Goal: Information Seeking & Learning: Learn about a topic

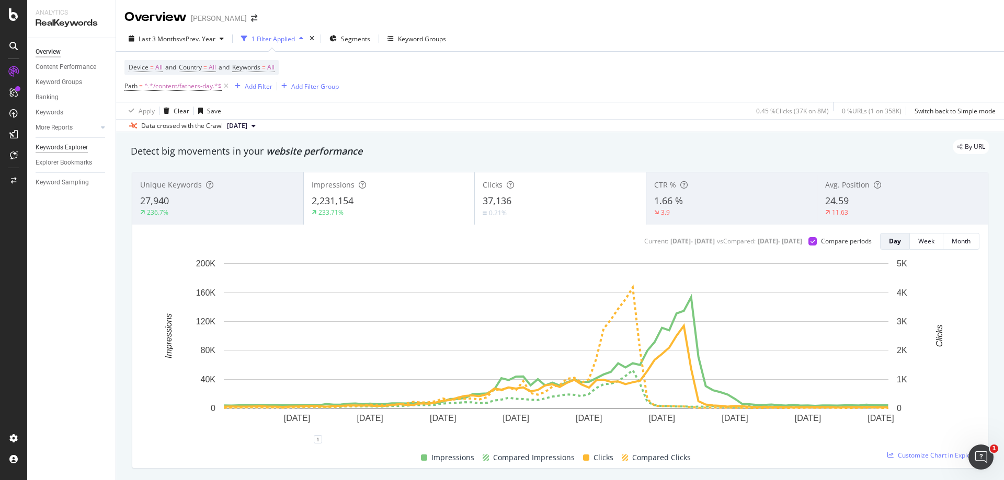
click at [75, 151] on div "Keywords Explorer" at bounding box center [62, 147] width 52 height 11
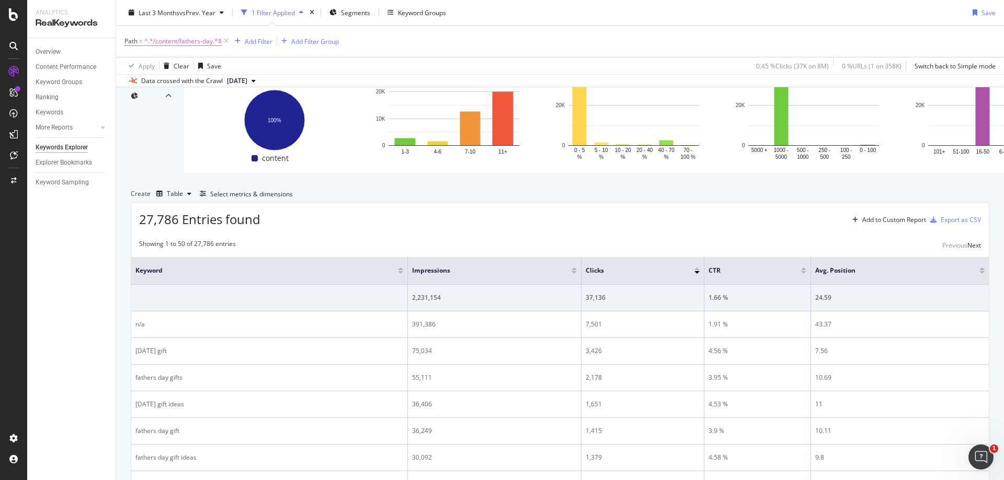
scroll to position [246, 0]
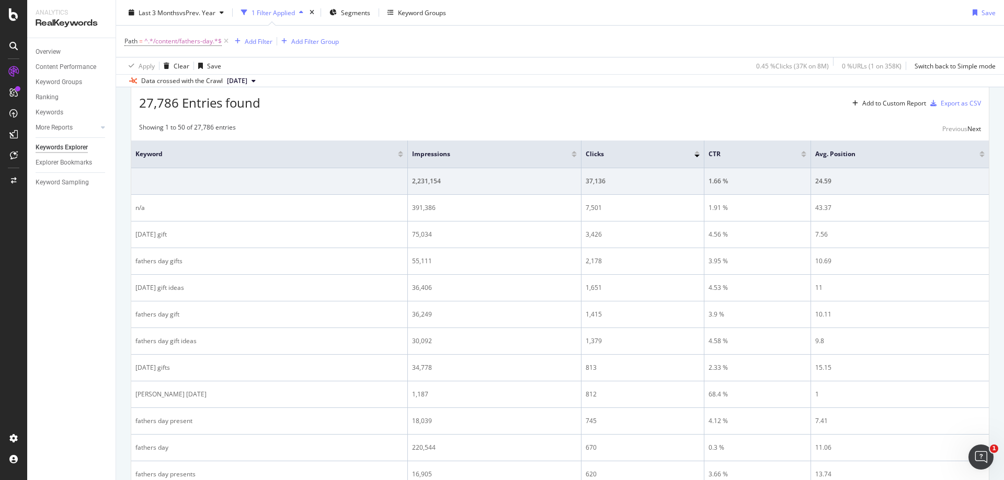
click at [293, 82] on div "Select metrics & dimensions" at bounding box center [251, 77] width 83 height 9
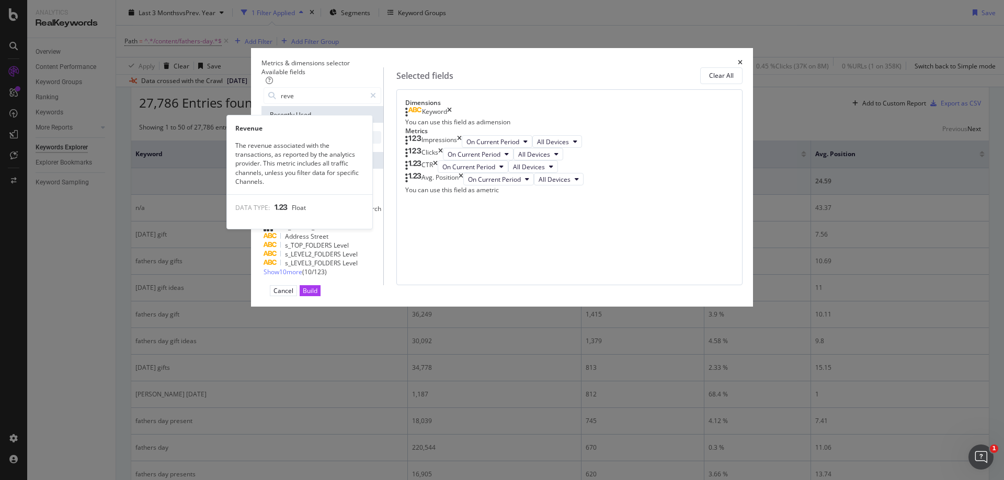
type input "reve"
click at [318, 142] on span "Revenue" at bounding box center [304, 137] width 27 height 9
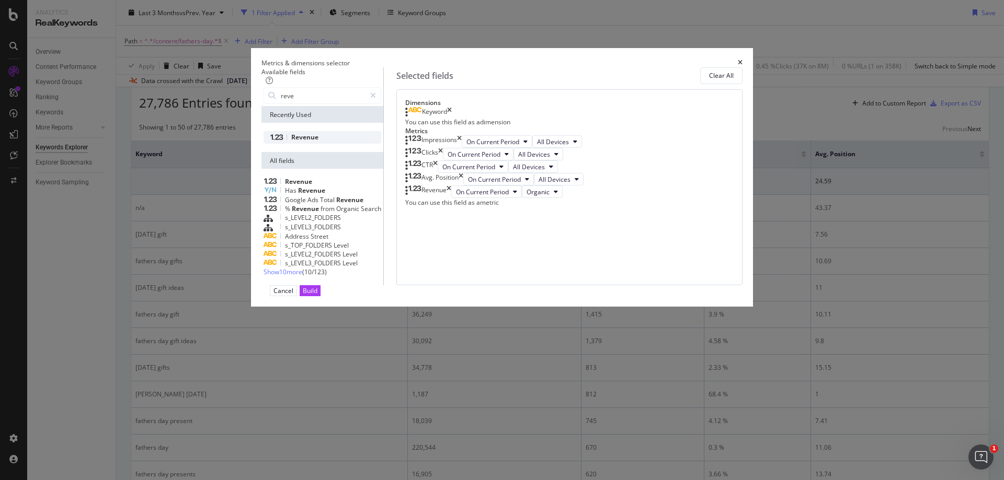
click at [318, 142] on span "Revenue" at bounding box center [304, 137] width 27 height 9
click at [558, 209] on span "Organic" at bounding box center [546, 204] width 23 height 9
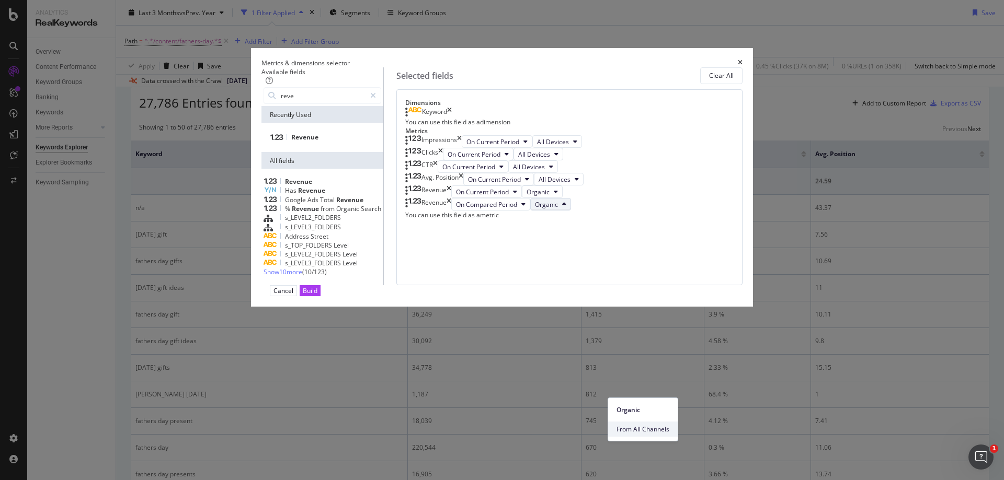
click at [663, 428] on span "From All Channels" at bounding box center [642, 429] width 53 height 9
click at [317, 295] on div "Build" at bounding box center [310, 291] width 15 height 9
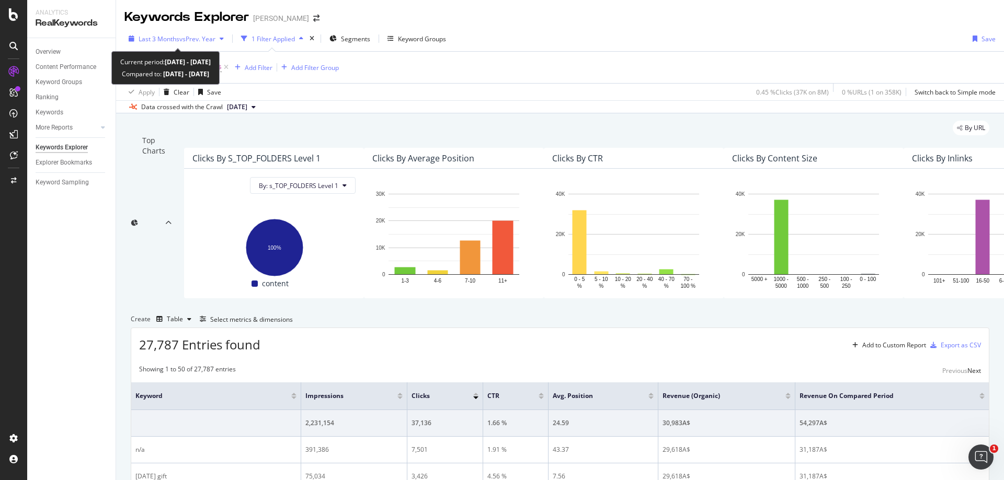
click at [206, 36] on span "vs Prev. Year" at bounding box center [197, 39] width 36 height 9
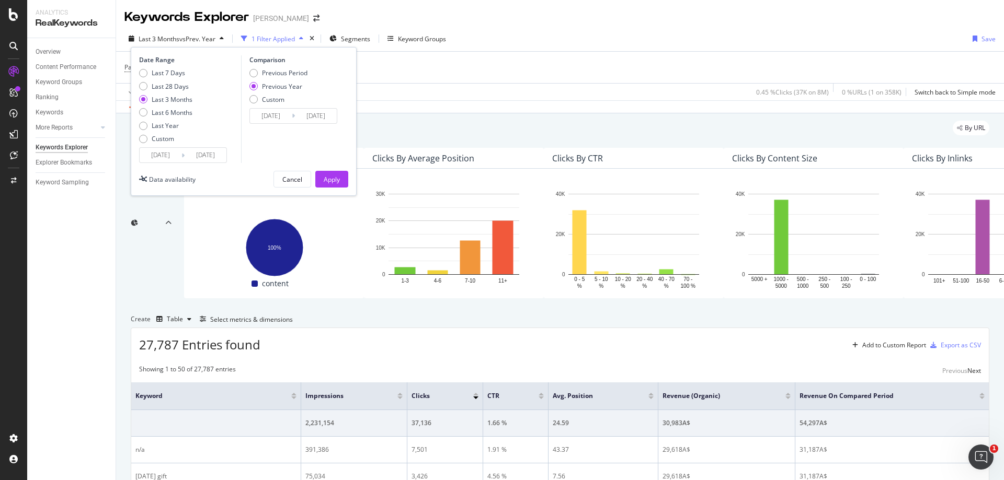
click at [644, 135] on div "By URL" at bounding box center [560, 128] width 858 height 15
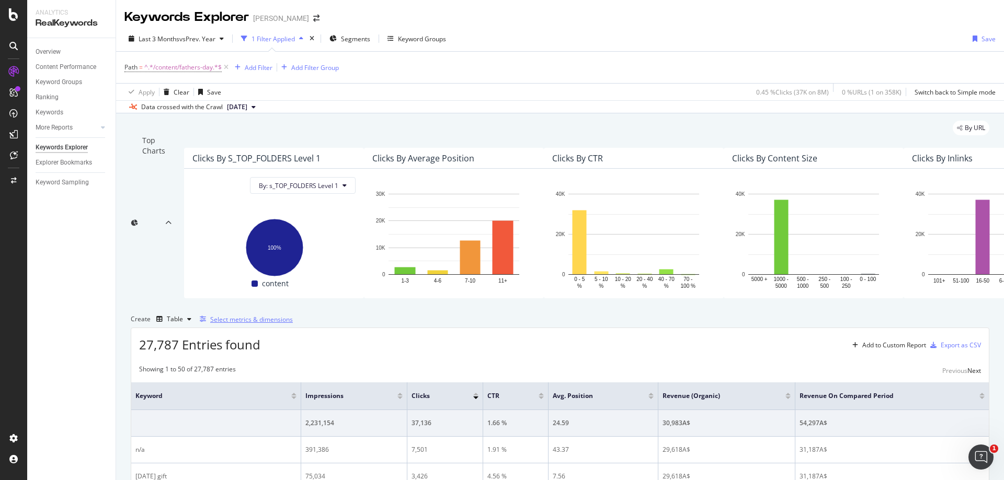
click at [293, 324] on div "Select metrics & dimensions" at bounding box center [251, 319] width 83 height 9
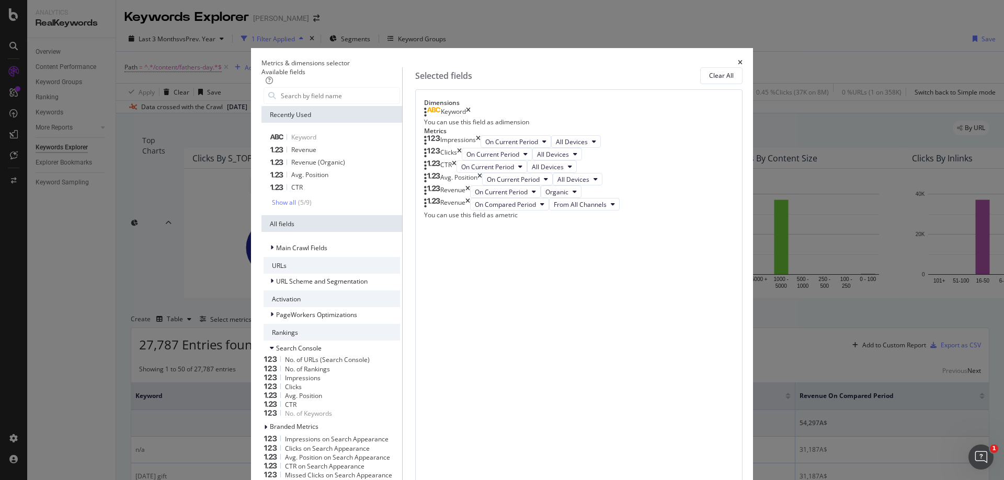
scroll to position [45, 0]
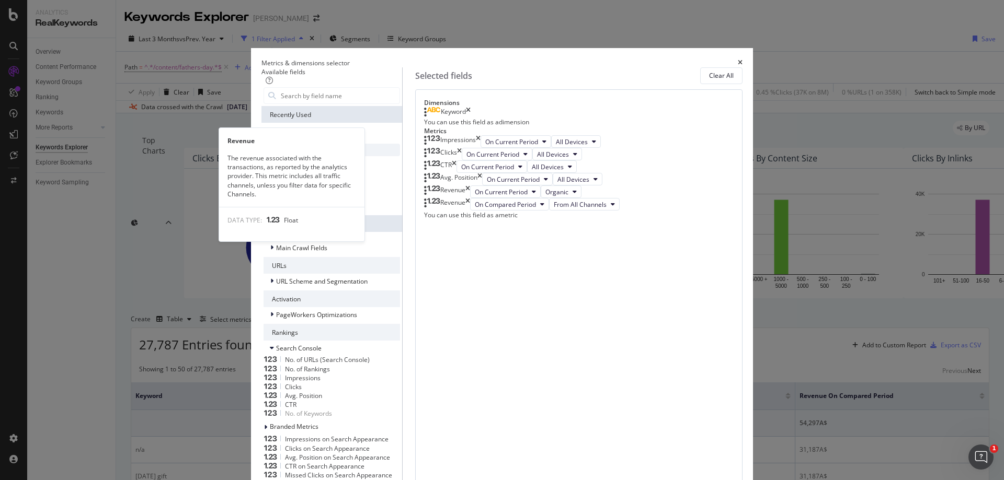
click at [316, 154] on span "Revenue" at bounding box center [303, 149] width 25 height 9
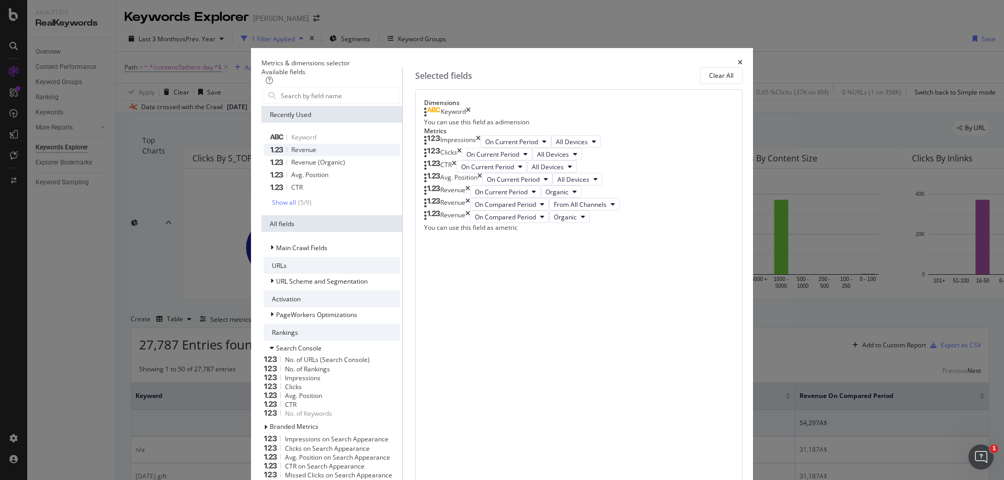
click at [316, 154] on span "Revenue" at bounding box center [303, 149] width 25 height 9
click at [549, 223] on button "On Compared Period" at bounding box center [509, 217] width 79 height 13
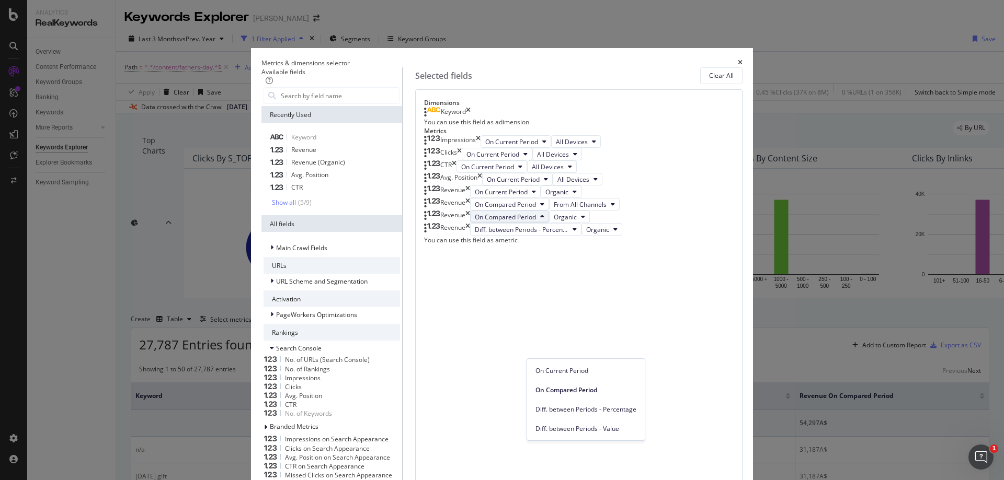
click at [465, 223] on div "Revenue" at bounding box center [452, 217] width 25 height 13
click at [568, 234] on span "Diff. between Periods - Percentage" at bounding box center [522, 229] width 94 height 9
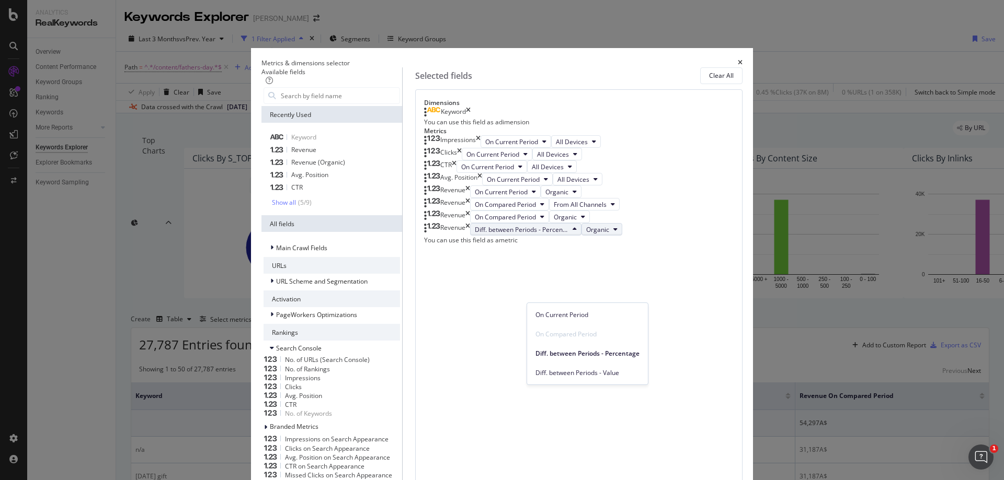
click at [622, 236] on button "Organic" at bounding box center [601, 229] width 41 height 13
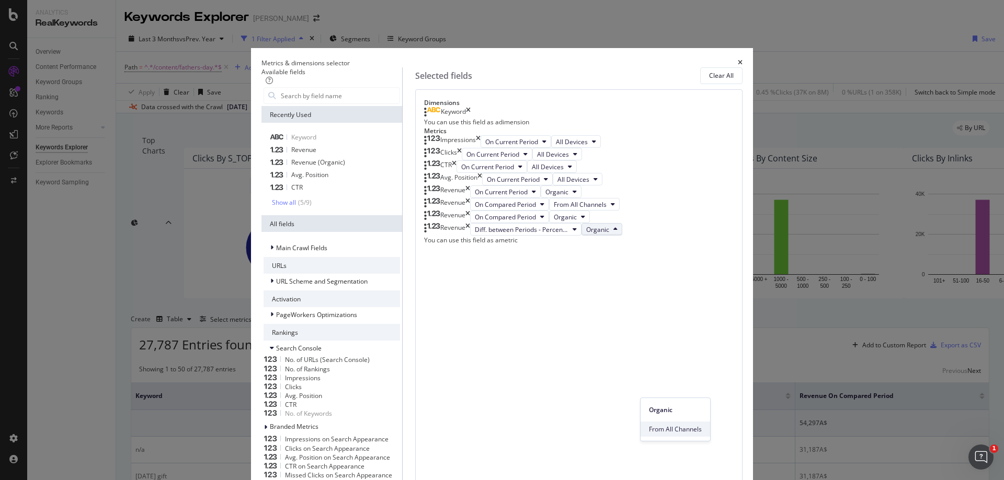
click at [669, 426] on span "From All Channels" at bounding box center [675, 429] width 53 height 9
click at [568, 234] on span "Diff. between Periods - Percentage" at bounding box center [522, 229] width 94 height 9
click at [465, 236] on div "Revenue" at bounding box center [452, 229] width 25 height 13
click at [536, 209] on span "On Compared Period" at bounding box center [505, 204] width 61 height 9
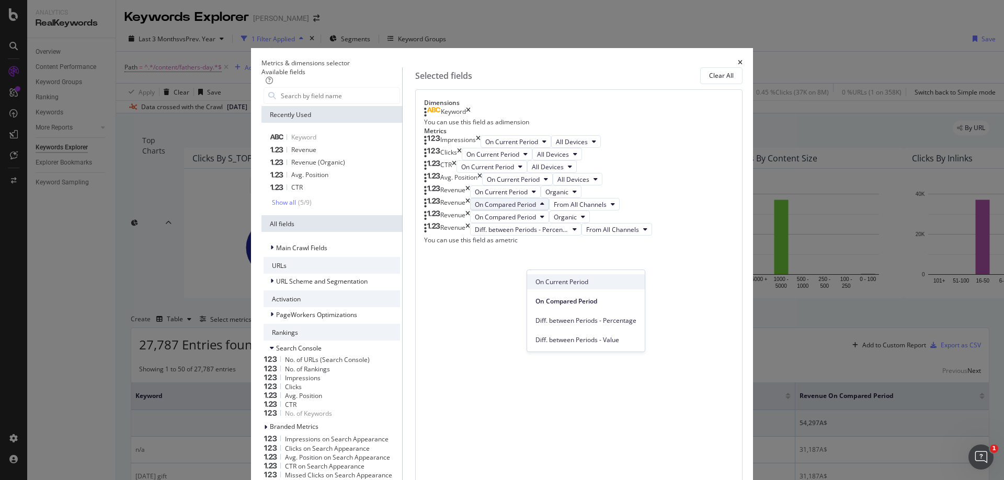
click at [579, 278] on span "On Current Period" at bounding box center [585, 282] width 101 height 9
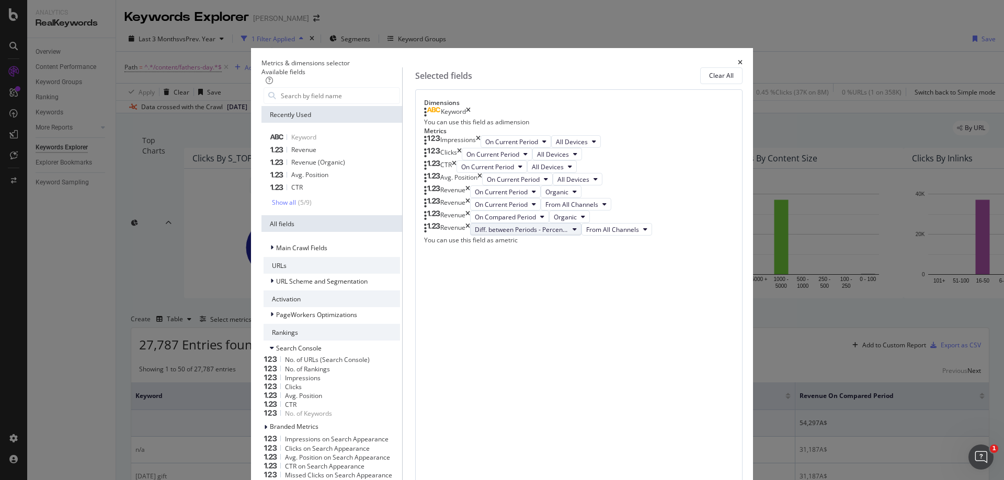
click at [568, 234] on span "Diff. between Periods - Percentage" at bounding box center [522, 229] width 94 height 9
click at [580, 382] on span "On Compared Period" at bounding box center [587, 379] width 104 height 9
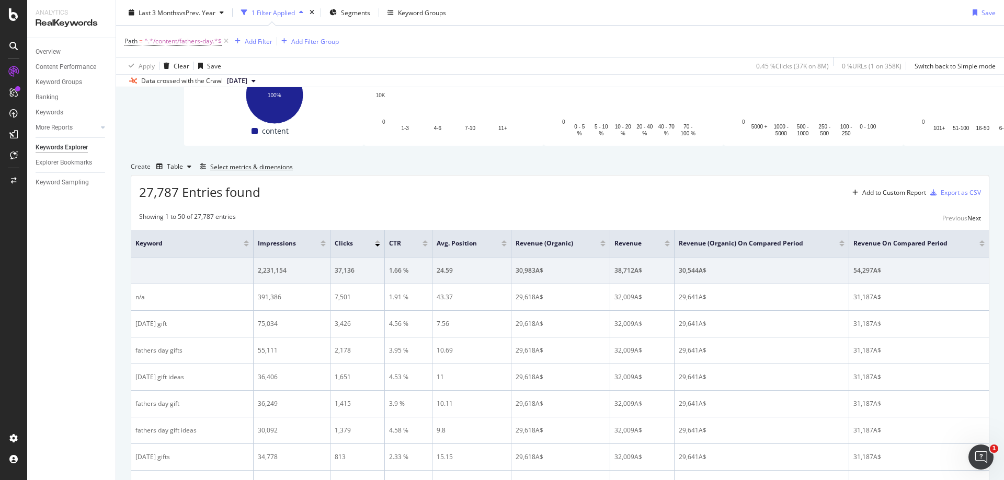
scroll to position [157, 0]
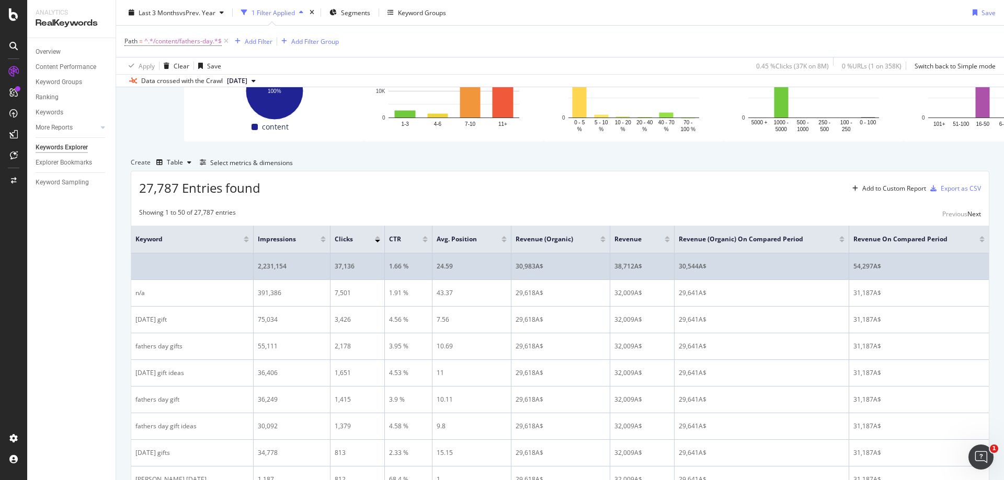
click at [548, 271] on div "30,983A$" at bounding box center [560, 266] width 90 height 9
click at [705, 271] on div "30,544A$" at bounding box center [762, 266] width 166 height 9
click at [640, 271] on div "38,712A$" at bounding box center [641, 266] width 55 height 9
click at [872, 271] on div "54,297A$" at bounding box center [918, 266] width 131 height 9
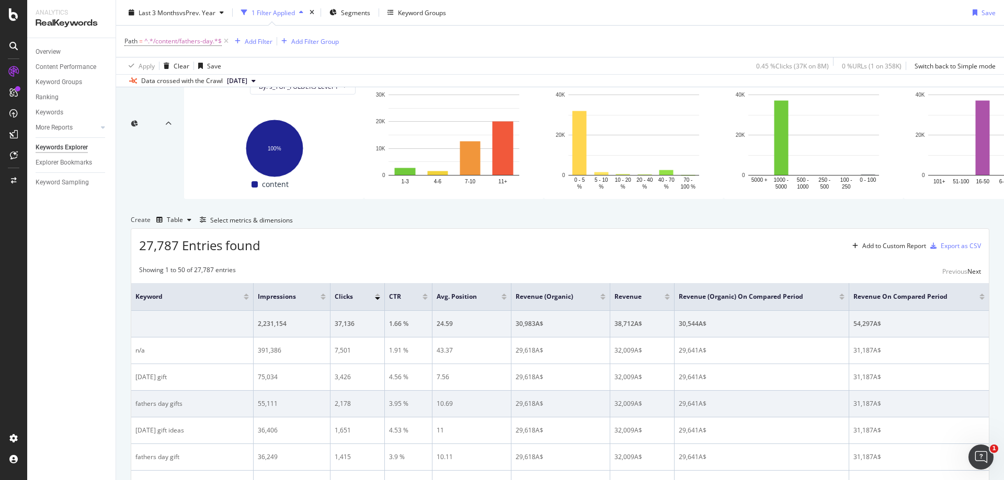
scroll to position [52, 0]
